Goal: Information Seeking & Learning: Find contact information

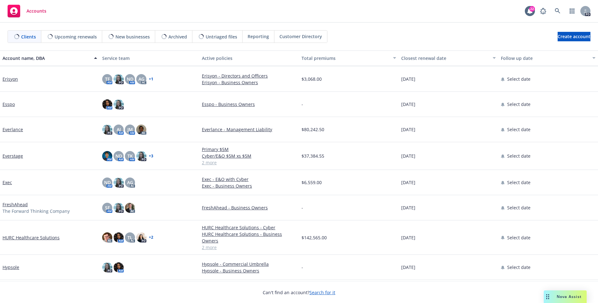
scroll to position [731, 0]
click at [15, 156] on link "Everstage" at bounding box center [13, 155] width 20 height 7
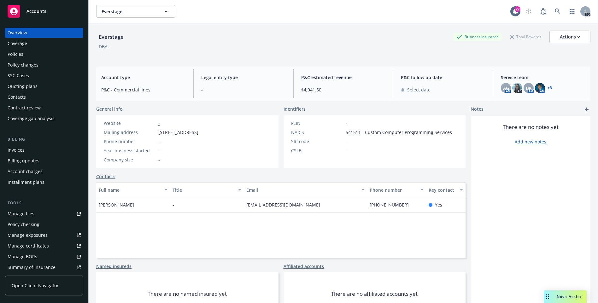
click at [25, 56] on div "Policies" at bounding box center [44, 54] width 73 height 10
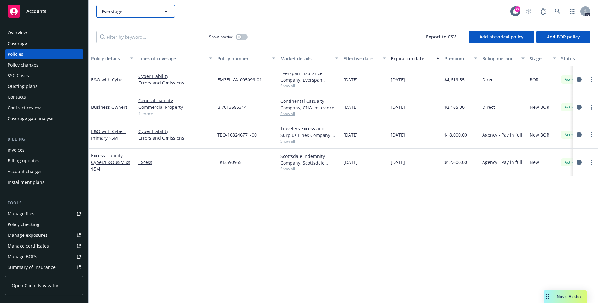
click at [162, 11] on button "Everstage" at bounding box center [135, 11] width 79 height 13
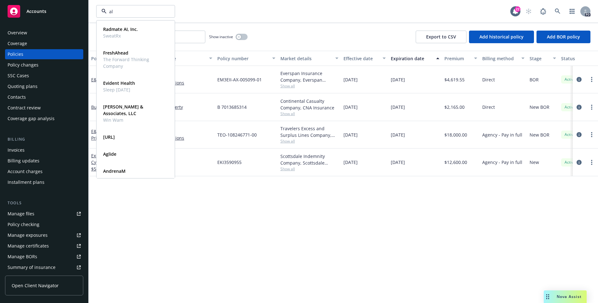
type input "all"
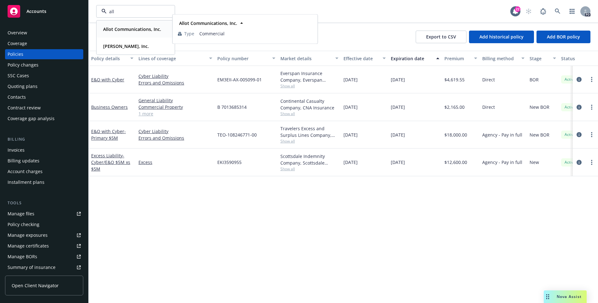
click at [131, 34] on div "Allot Communications, Inc. Type Commercial" at bounding box center [136, 29] width 78 height 17
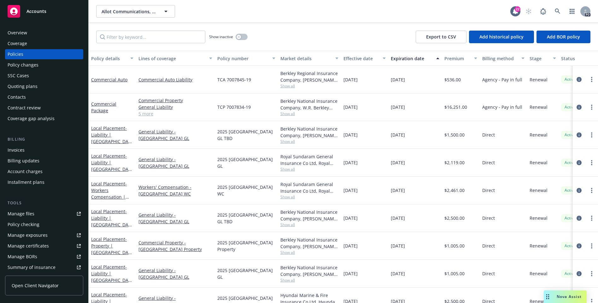
click at [29, 99] on div "Contacts" at bounding box center [44, 97] width 73 height 10
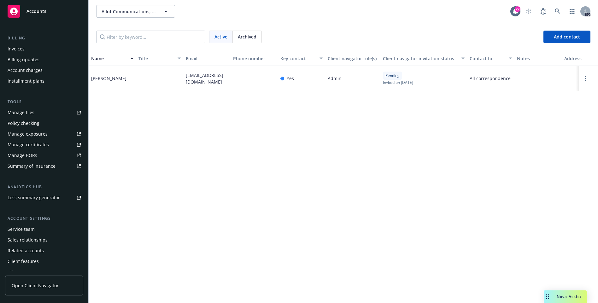
scroll to position [108, 0]
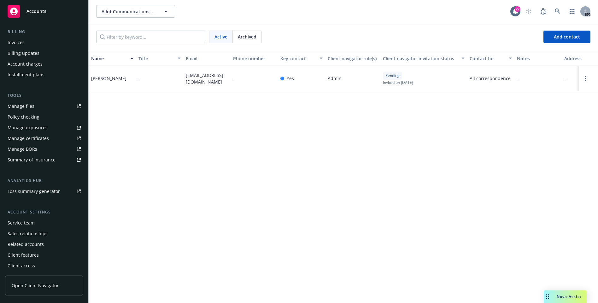
click at [27, 235] on div "Sales relationships" at bounding box center [28, 234] width 40 height 10
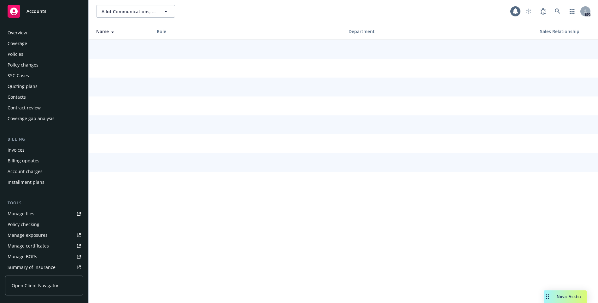
scroll to position [108, 0]
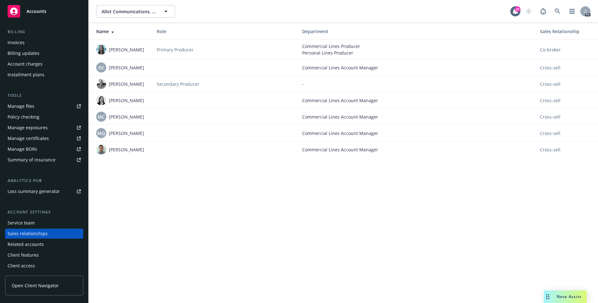
click at [26, 224] on div "Service team" at bounding box center [21, 223] width 27 height 10
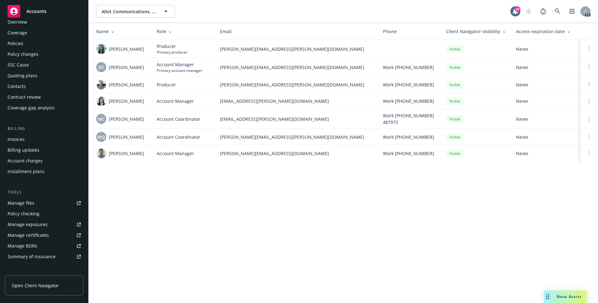
scroll to position [14, 0]
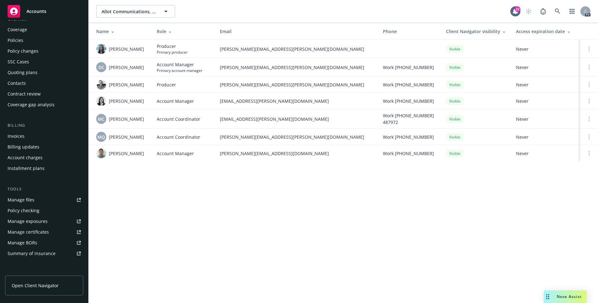
click at [32, 69] on div "Quoting plans" at bounding box center [23, 72] width 30 height 10
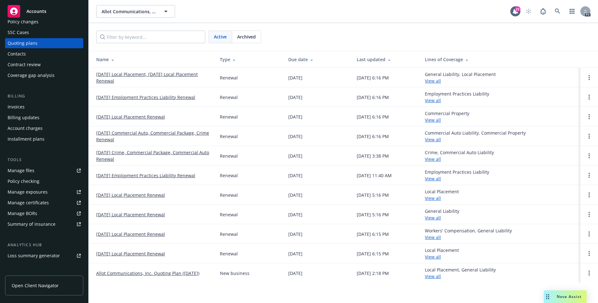
scroll to position [56, 0]
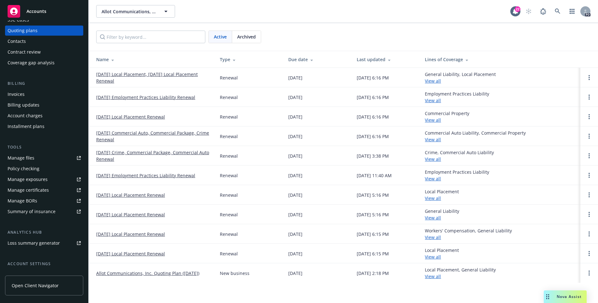
click at [41, 160] on link "Manage files" at bounding box center [44, 158] width 78 height 10
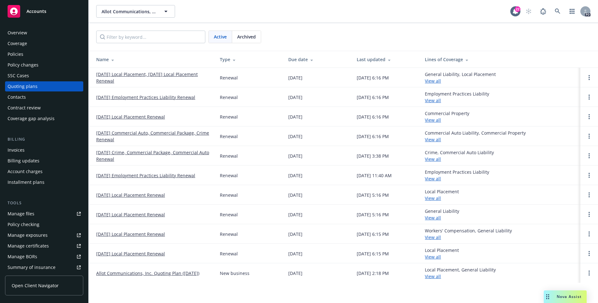
click at [20, 47] on div "Coverage" at bounding box center [18, 43] width 20 height 10
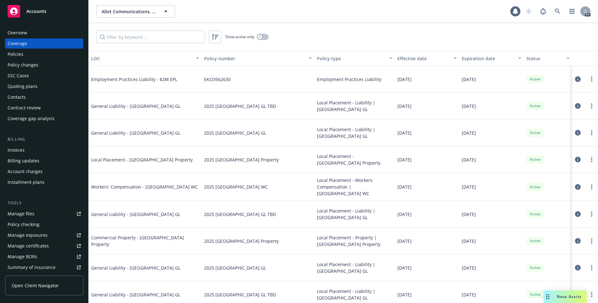
click at [20, 57] on div "Policies" at bounding box center [16, 54] width 16 height 10
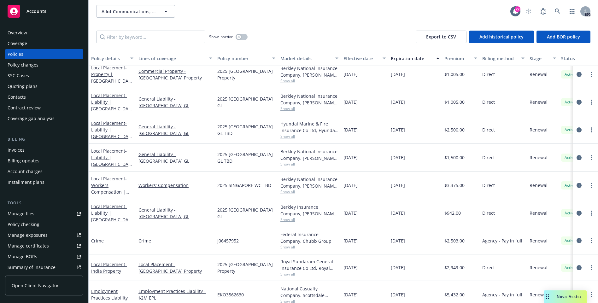
scroll to position [165, 0]
